Goal: Find specific page/section: Find specific page/section

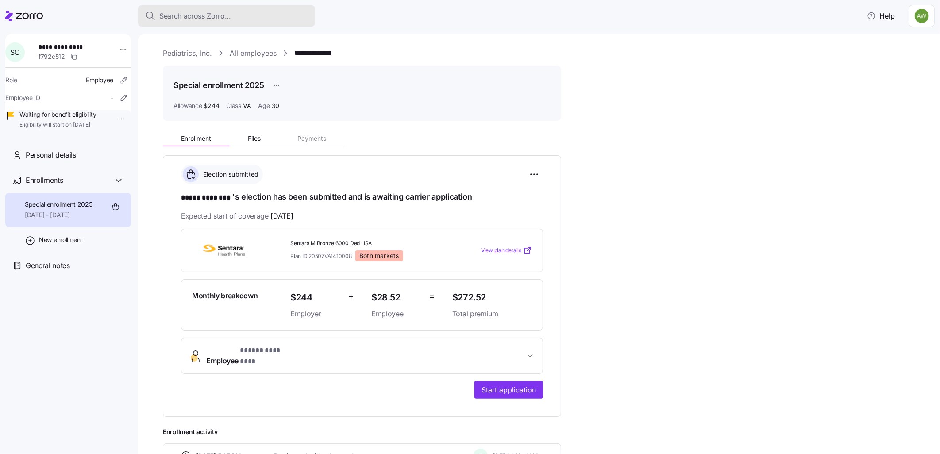
click at [220, 16] on span "Search across Zorro..." at bounding box center [195, 16] width 72 height 11
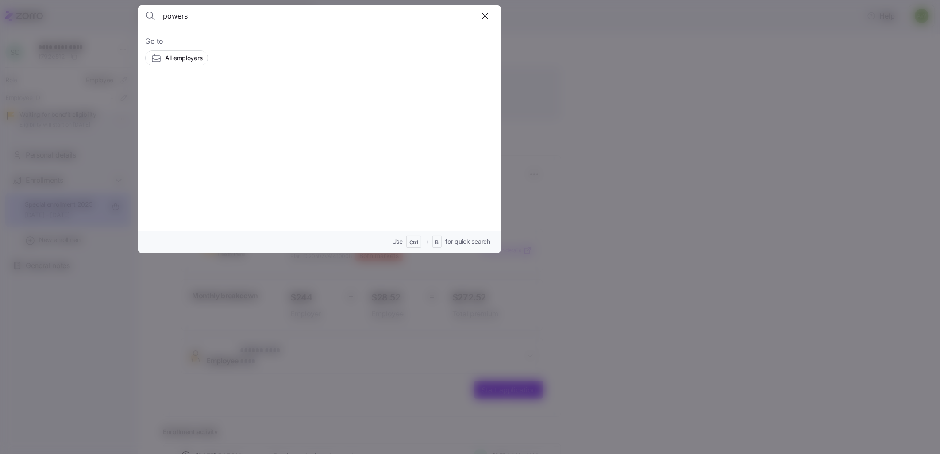
type input "powers"
click at [239, 96] on span "[PERSON_NAME]" at bounding box center [250, 100] width 58 height 11
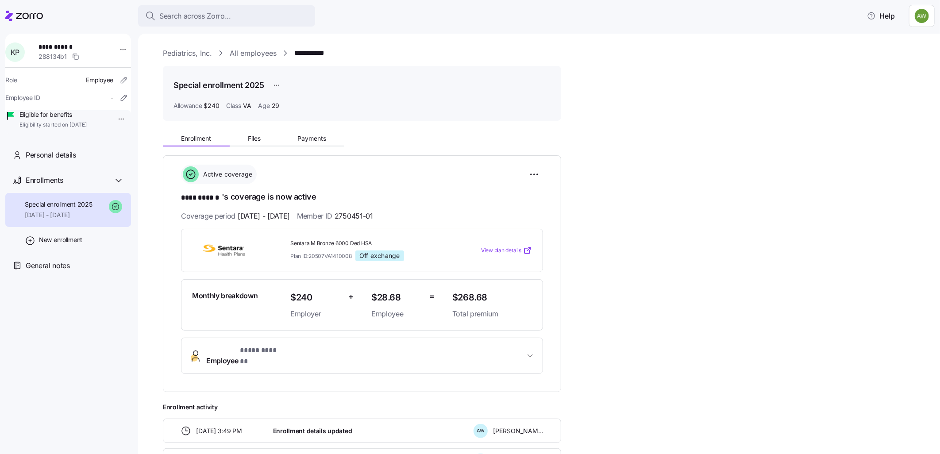
click at [409, 353] on span "Employee * **** ****** *" at bounding box center [365, 355] width 319 height 21
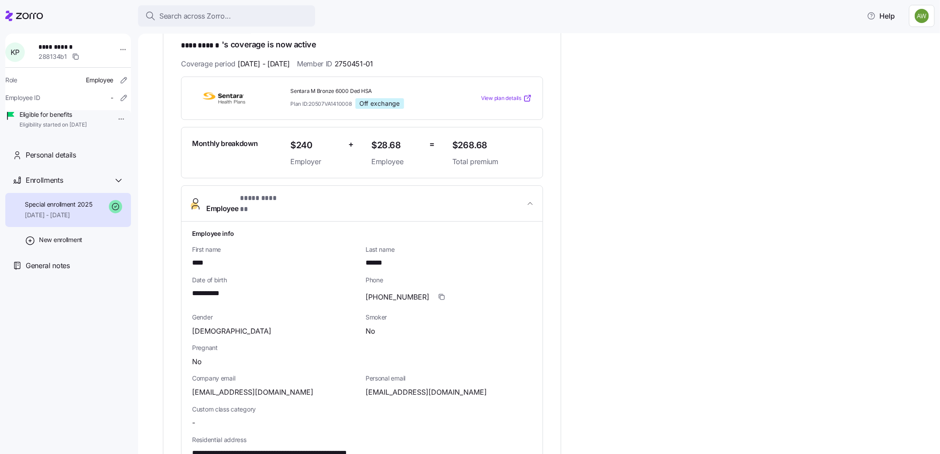
scroll to position [49, 0]
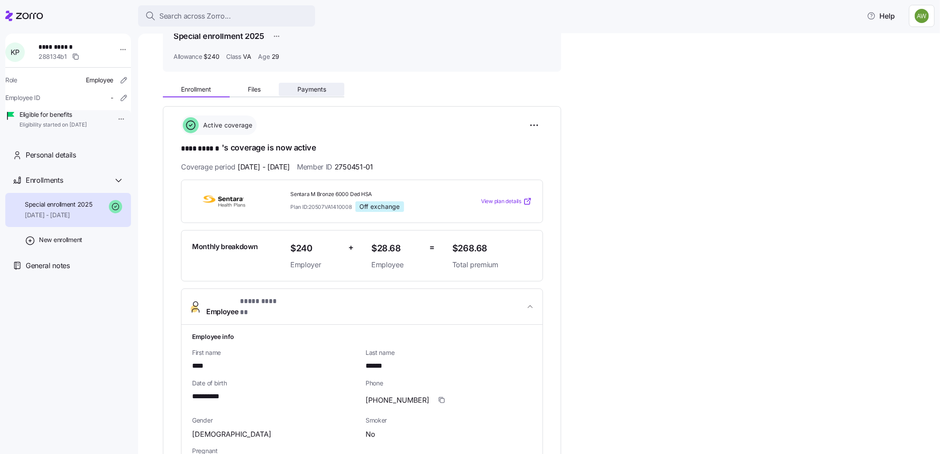
click at [299, 87] on span "Payments" at bounding box center [311, 89] width 29 height 6
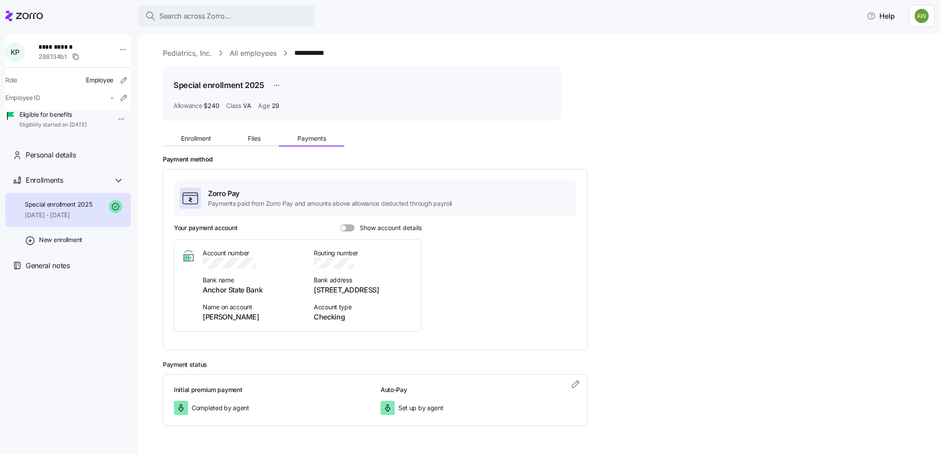
click at [347, 228] on span at bounding box center [350, 227] width 9 height 7
click at [340, 224] on input "Show account details" at bounding box center [340, 224] width 0 height 0
click at [191, 51] on link "Pediatrics, Inc." at bounding box center [187, 53] width 49 height 11
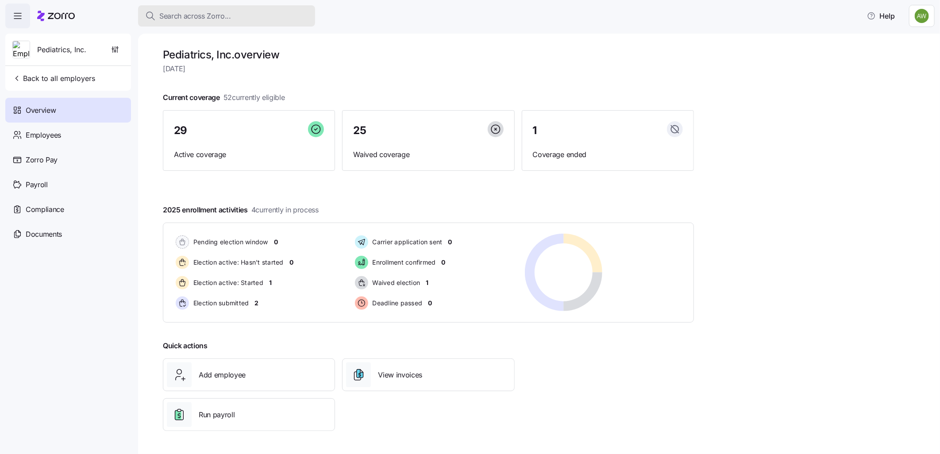
click at [232, 18] on div "Search across Zorro..." at bounding box center [226, 16] width 163 height 11
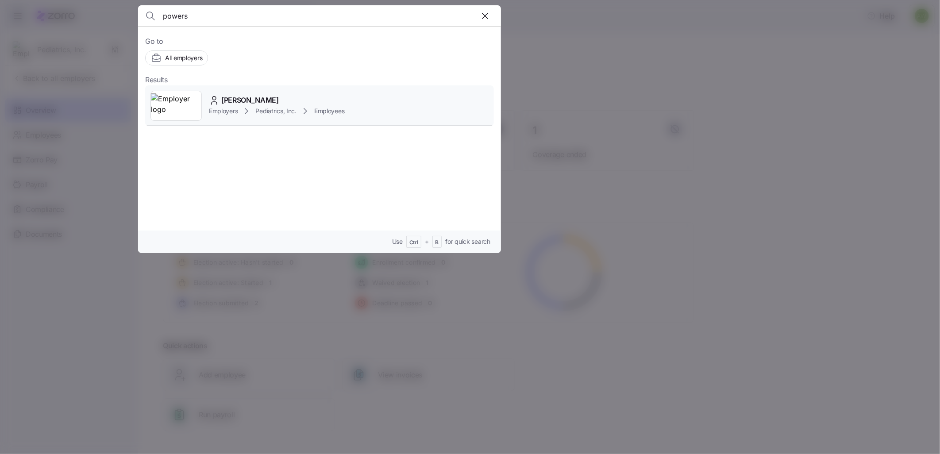
type input "powers"
click at [204, 96] on div "[PERSON_NAME] Employers Pediatrics, Inc. Employees" at bounding box center [319, 105] width 349 height 41
